Goal: Information Seeking & Learning: Learn about a topic

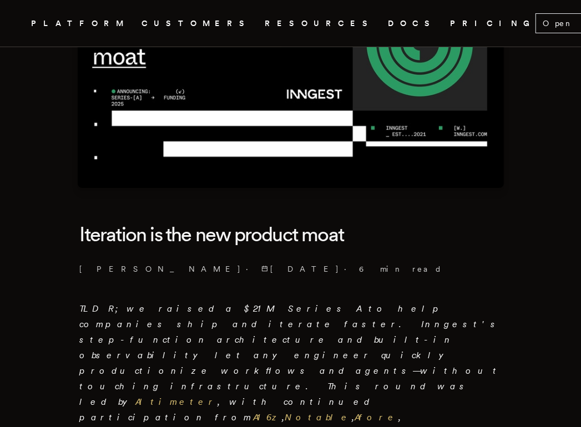
click at [402, 215] on h1 "Iteration is the new product moat" at bounding box center [291, 235] width 422 height 40
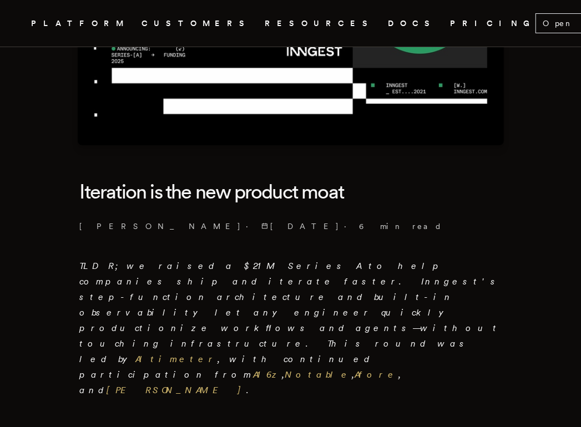
scroll to position [180, 0]
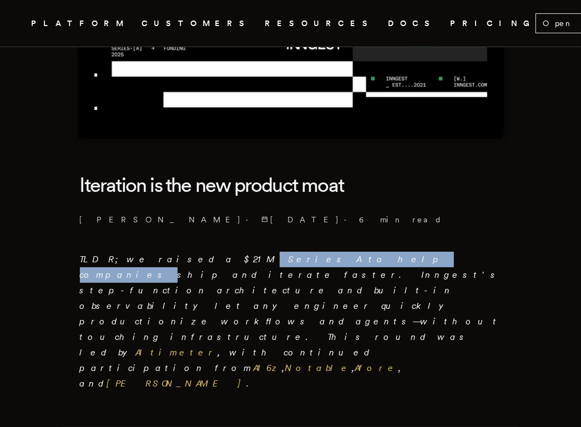
drag, startPoint x: 179, startPoint y: 261, endPoint x: 290, endPoint y: 261, distance: 110.4
click at [290, 261] on em "TLDR; we raised a $21M Series A to help companies ship and iterate faster. Inng…" at bounding box center [291, 321] width 422 height 135
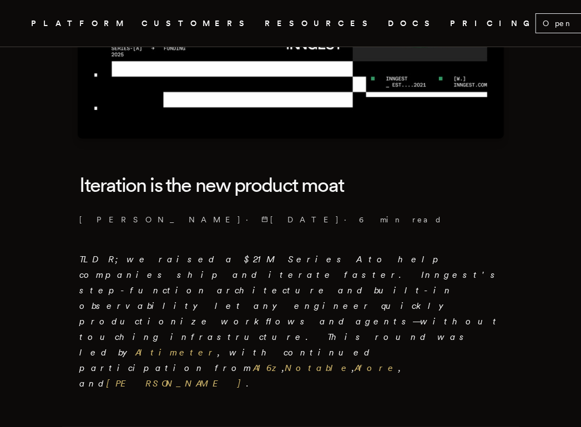
click at [290, 261] on em "TLDR; we raised a $21M Series A to help companies ship and iterate faster. Inng…" at bounding box center [291, 321] width 422 height 135
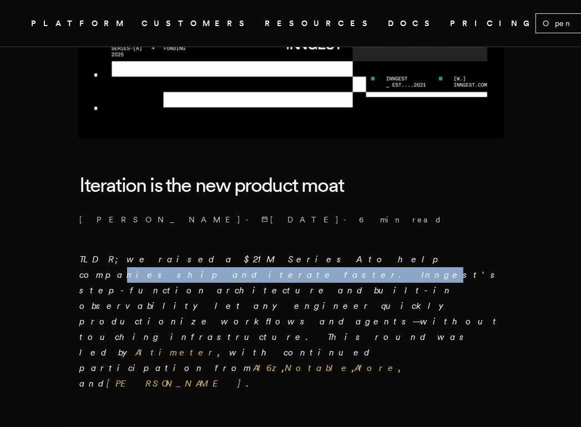
drag, startPoint x: 268, startPoint y: 262, endPoint x: 398, endPoint y: 261, distance: 129.8
click at [398, 261] on em "TLDR; we raised a $21M Series A to help companies ship and iterate faster. Inng…" at bounding box center [291, 321] width 422 height 135
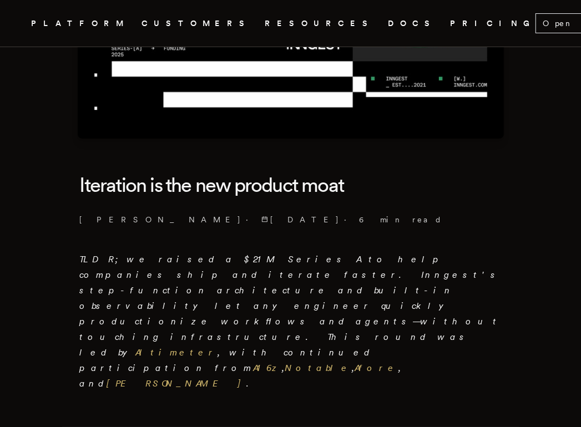
click at [300, 263] on em "TLDR; we raised a $21M Series A to help companies ship and iterate faster. Inng…" at bounding box center [291, 321] width 422 height 135
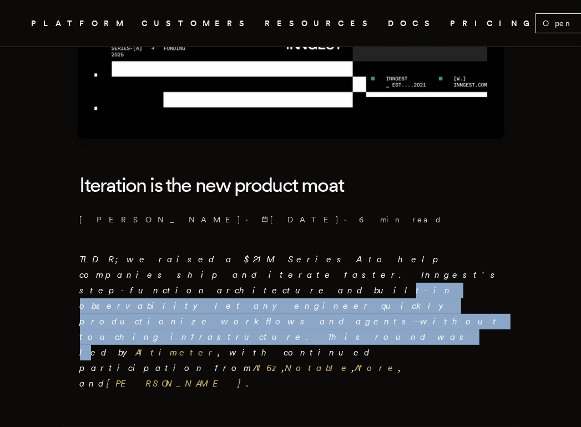
drag, startPoint x: 165, startPoint y: 278, endPoint x: 271, endPoint y: 294, distance: 106.6
click at [271, 294] on em "TLDR; we raised a $21M Series A to help companies ship and iterate faster. Inng…" at bounding box center [291, 321] width 422 height 135
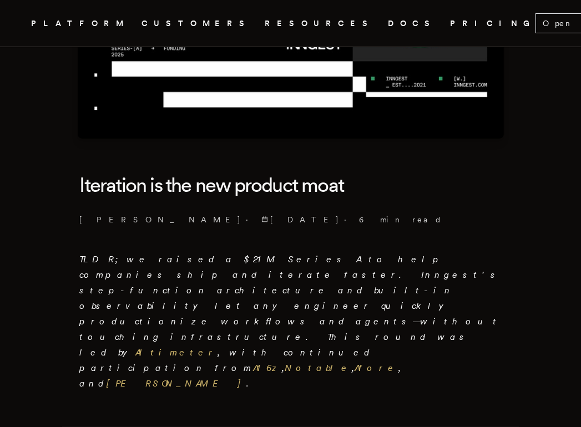
click at [275, 301] on p "TLDR; we raised a $21M Series A to help companies ship and iterate faster. Inng…" at bounding box center [291, 322] width 422 height 140
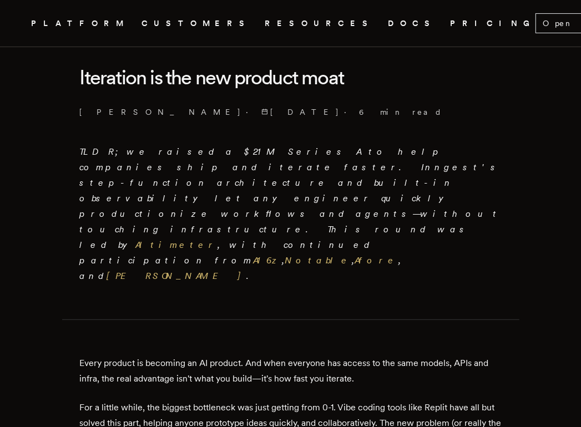
scroll to position [291, 0]
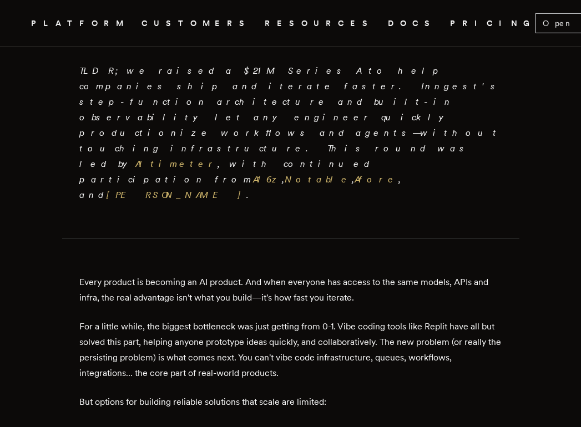
click at [229, 319] on p "For a little while, the biggest bottleneck was just getting from 0-1. Vibe codi…" at bounding box center [291, 350] width 422 height 62
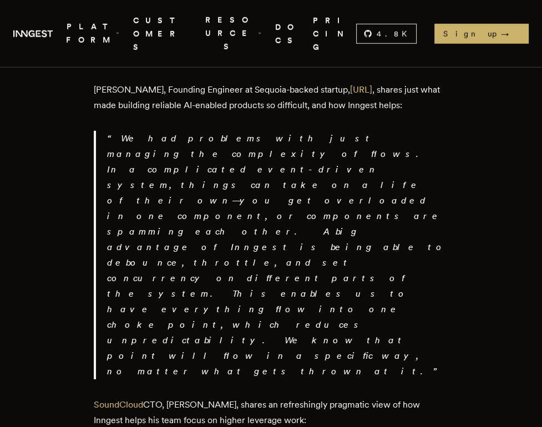
scroll to position [2117, 0]
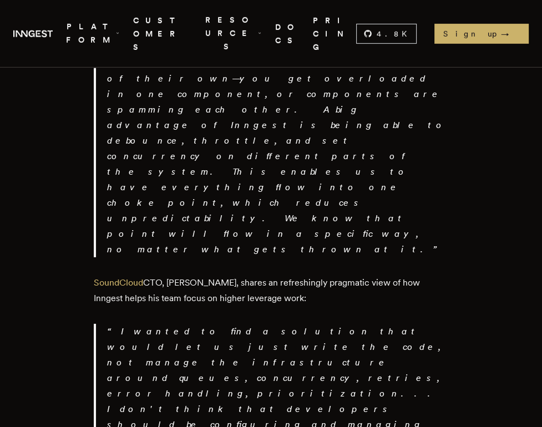
drag, startPoint x: 99, startPoint y: 137, endPoint x: 231, endPoint y: 143, distance: 131.6
drag, startPoint x: 90, startPoint y: 139, endPoint x: 188, endPoint y: 139, distance: 98.2
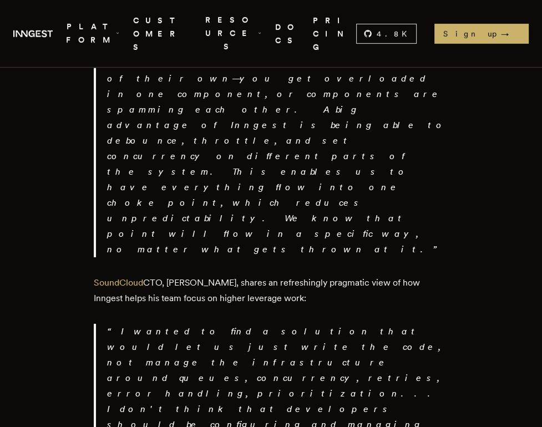
drag, startPoint x: 188, startPoint y: 139, endPoint x: 118, endPoint y: 134, distance: 70.6
drag, startPoint x: 103, startPoint y: 131, endPoint x: 249, endPoint y: 183, distance: 155.3
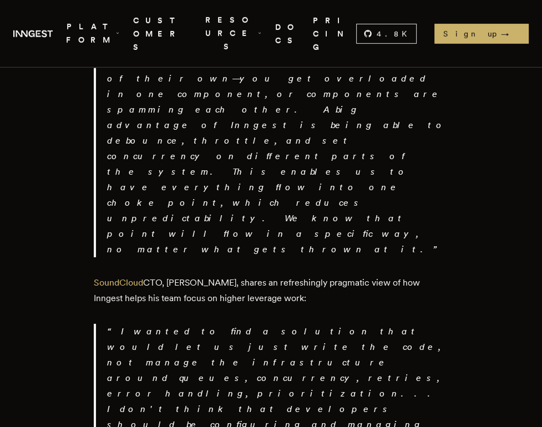
drag, startPoint x: 310, startPoint y: 197, endPoint x: 347, endPoint y: 198, distance: 37.2
drag, startPoint x: 347, startPoint y: 198, endPoint x: 362, endPoint y: 221, distance: 27.4
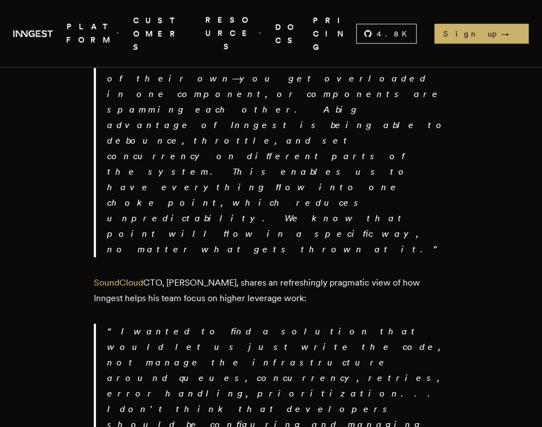
drag, startPoint x: 153, startPoint y: 244, endPoint x: 205, endPoint y: 250, distance: 52.5
drag, startPoint x: 140, startPoint y: 248, endPoint x: 199, endPoint y: 252, distance: 59.0
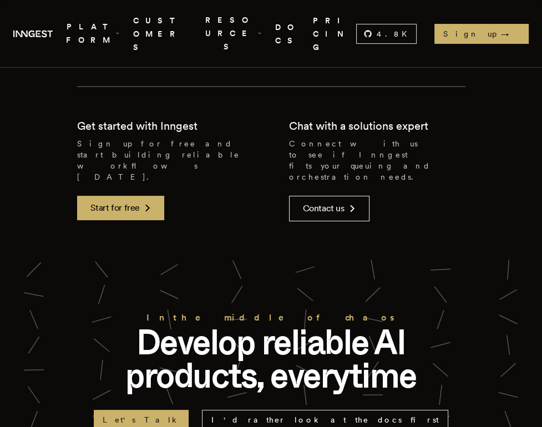
scroll to position [2919, 0]
